Goal: Task Accomplishment & Management: Manage account settings

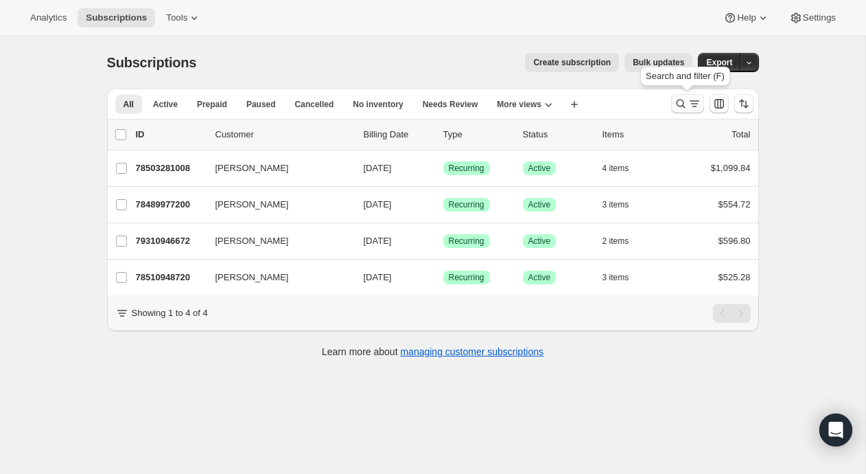
click at [682, 97] on icon "Search and filter results" at bounding box center [681, 104] width 14 height 14
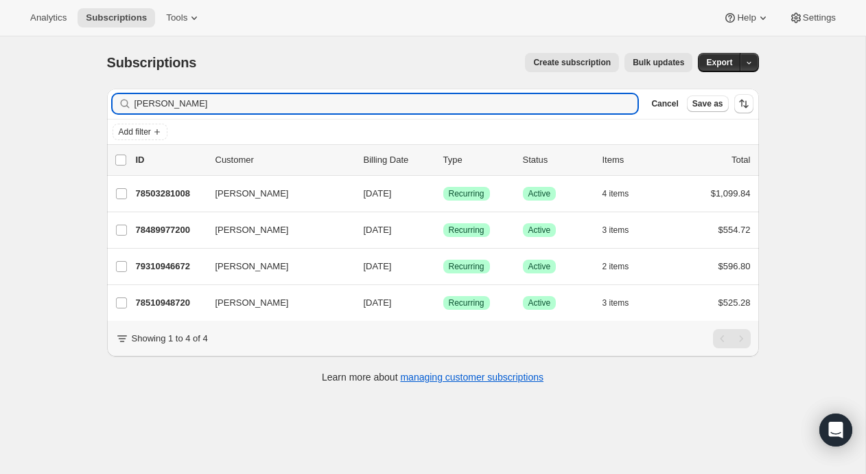
drag, startPoint x: 174, startPoint y: 108, endPoint x: 98, endPoint y: 108, distance: 75.5
click at [98, 108] on div "Filter subscribers [PERSON_NAME] y Clear Cancel Save as Add filter 0 selected U…" at bounding box center [427, 238] width 663 height 320
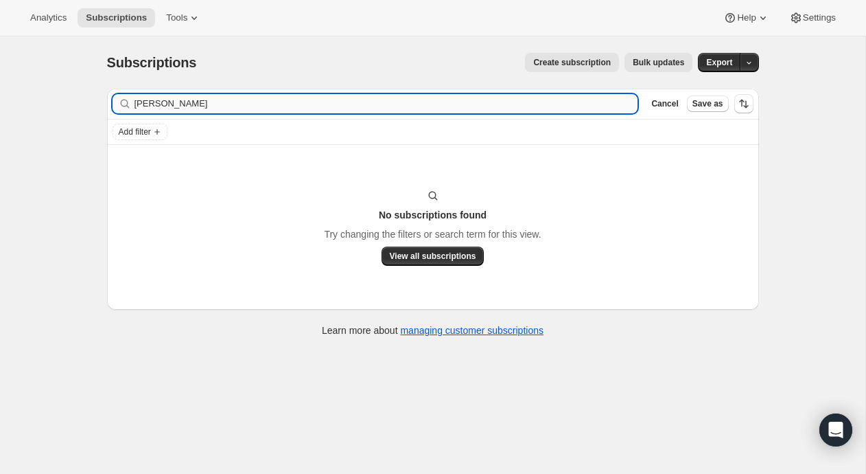
drag, startPoint x: 220, startPoint y: 110, endPoint x: 154, endPoint y: 104, distance: 65.4
click at [154, 104] on input "[PERSON_NAME]" at bounding box center [387, 103] width 504 height 19
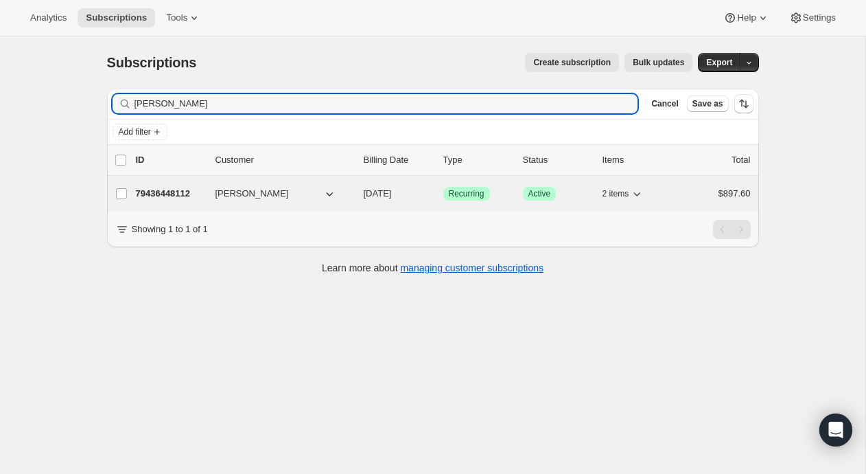
type input "[PERSON_NAME]"
click at [168, 190] on p "79436448112" at bounding box center [170, 194] width 69 height 14
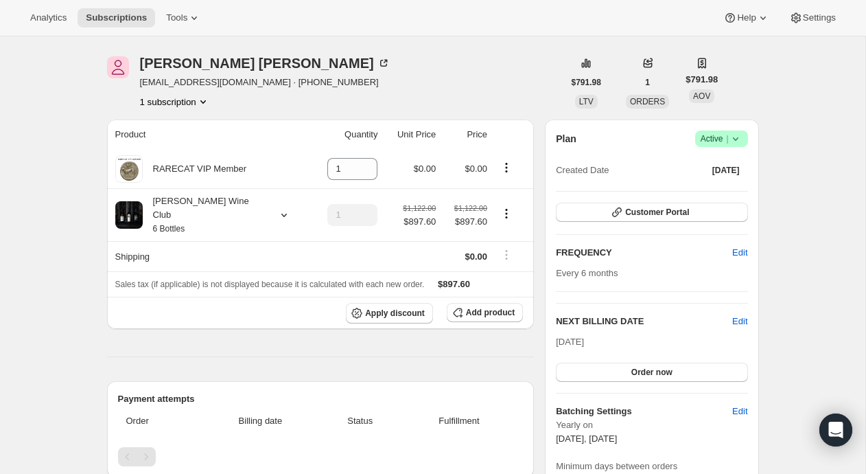
scroll to position [44, 0]
click at [277, 207] on icon at bounding box center [284, 214] width 14 height 14
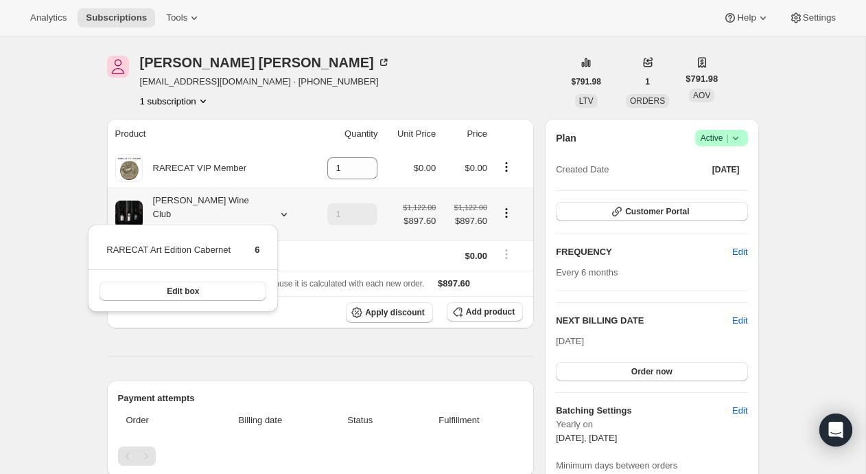
click at [277, 207] on icon at bounding box center [284, 214] width 14 height 14
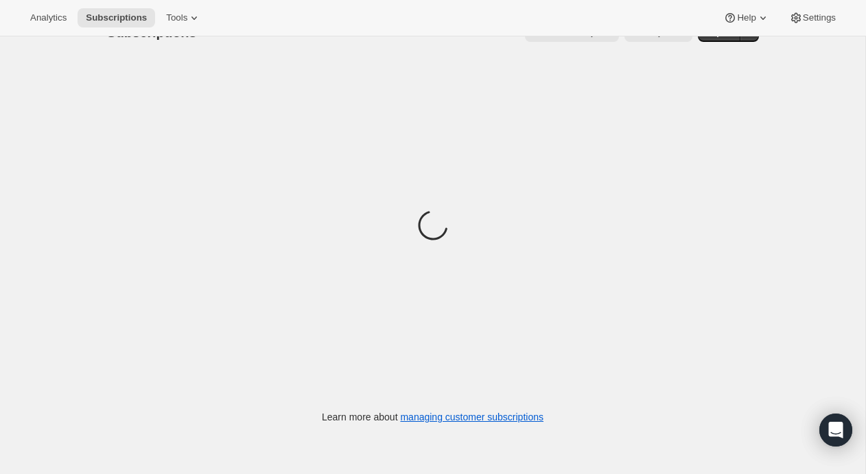
scroll to position [36, 0]
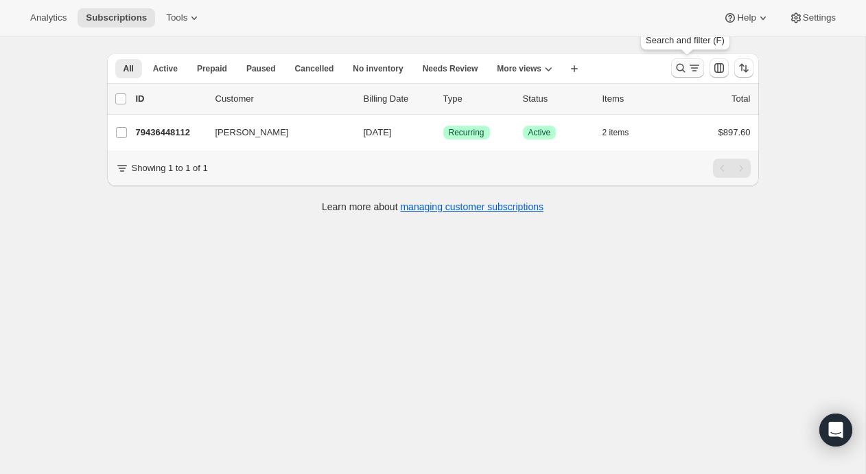
click at [680, 66] on icon "Search and filter results" at bounding box center [681, 68] width 14 height 14
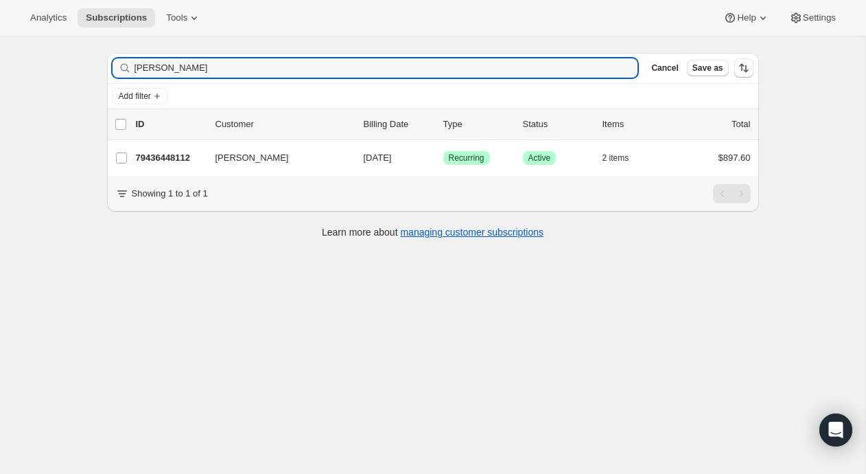
drag, startPoint x: 195, startPoint y: 72, endPoint x: 67, endPoint y: 67, distance: 127.8
click at [67, 67] on div "Subscriptions. This page is ready Subscriptions Create subscription Bulk update…" at bounding box center [433, 238] width 866 height 474
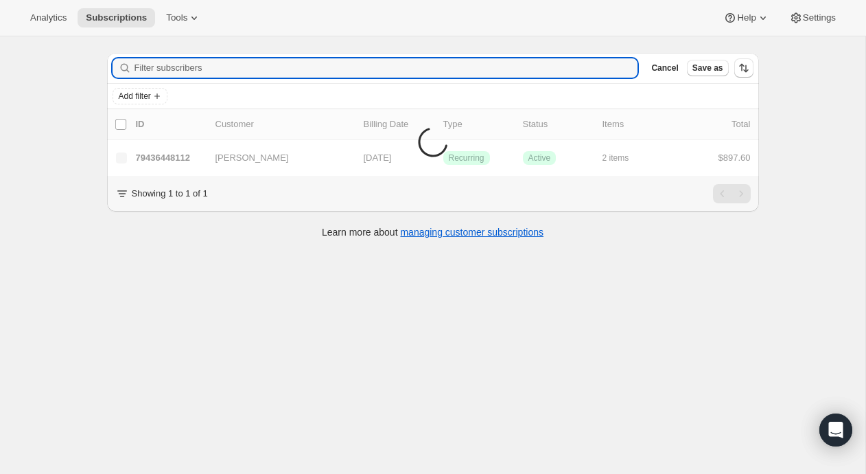
click at [157, 256] on div "Subscriptions. This page is ready Subscriptions Create subscription Bulk update…" at bounding box center [433, 238] width 866 height 474
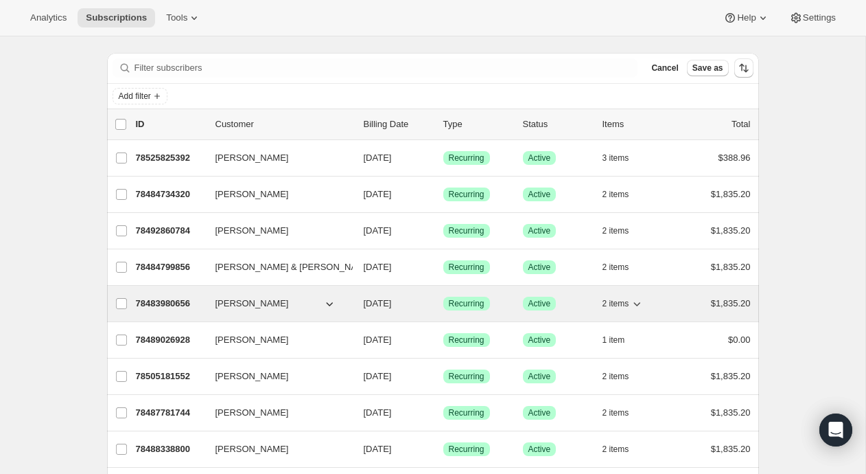
click at [179, 299] on p "78483980656" at bounding box center [170, 304] width 69 height 14
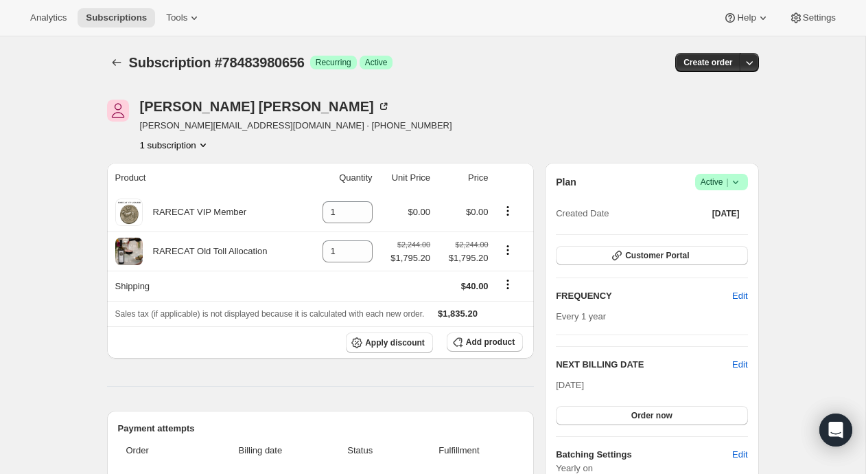
click at [515, 53] on div "Subscription #78483980656 Success Recurring Success Active" at bounding box center [327, 62] width 397 height 19
